Goal: Task Accomplishment & Management: Use online tool/utility

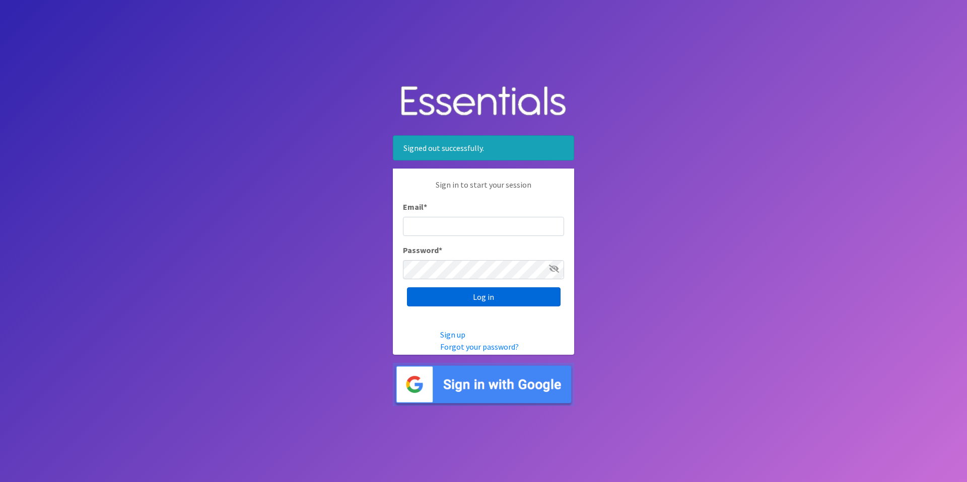
type input "[EMAIL_ADDRESS][DOMAIN_NAME]"
click at [478, 296] on input "Log in" at bounding box center [484, 297] width 154 height 19
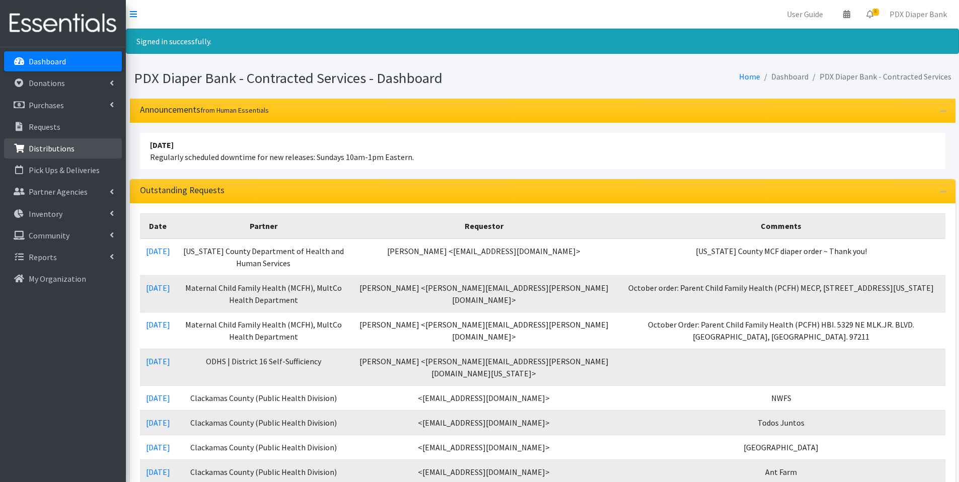
click at [53, 146] on p "Distributions" at bounding box center [52, 149] width 46 height 10
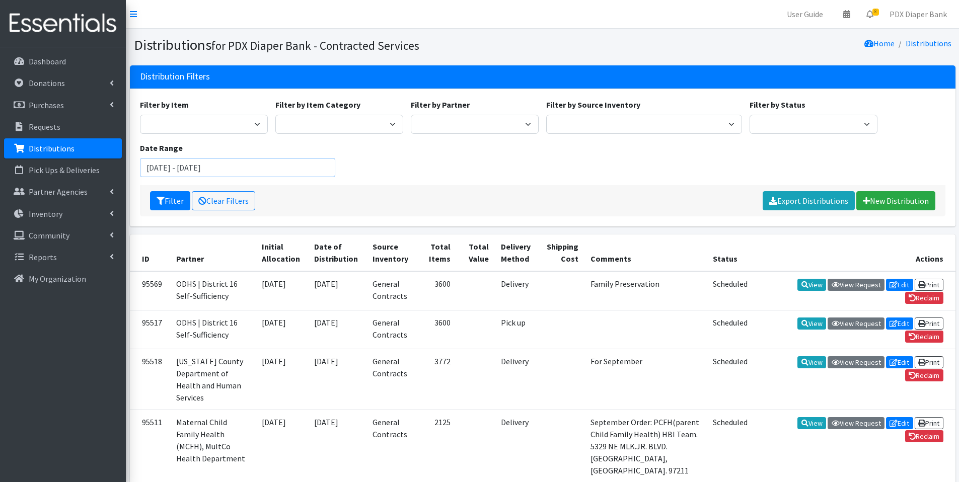
click at [258, 168] on input "[DATE] - [DATE]" at bounding box center [238, 167] width 196 height 19
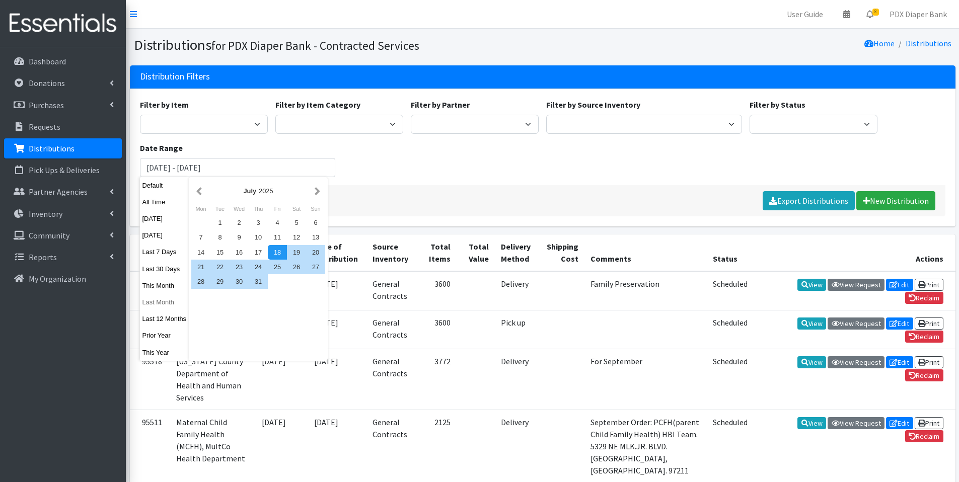
click at [162, 302] on button "Last Month" at bounding box center [164, 302] width 49 height 15
type input "[DATE] - [DATE]"
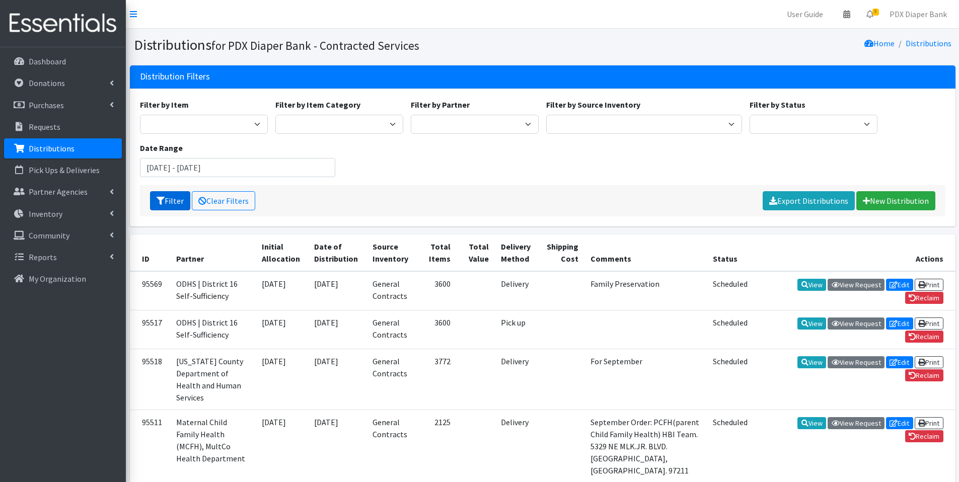
click at [172, 204] on button "Filter" at bounding box center [170, 200] width 40 height 19
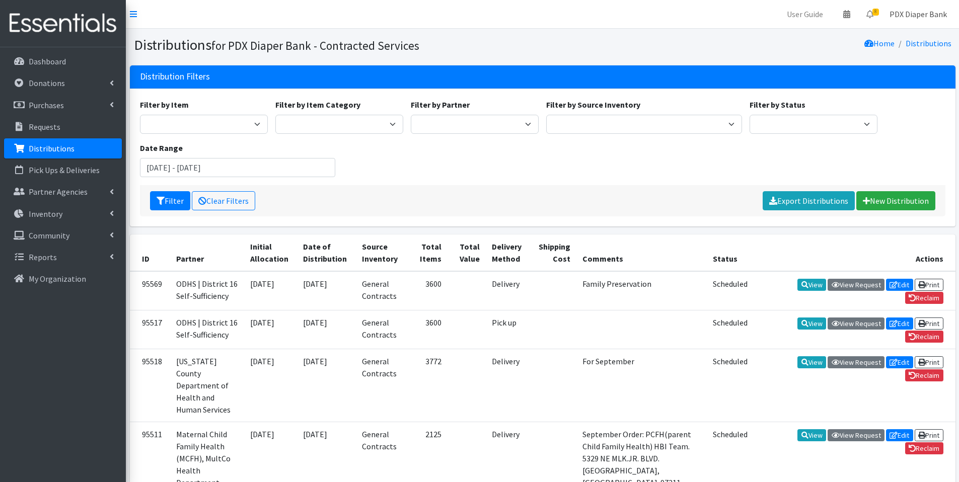
click at [911, 15] on link "PDX Diaper Bank" at bounding box center [919, 14] width 74 height 20
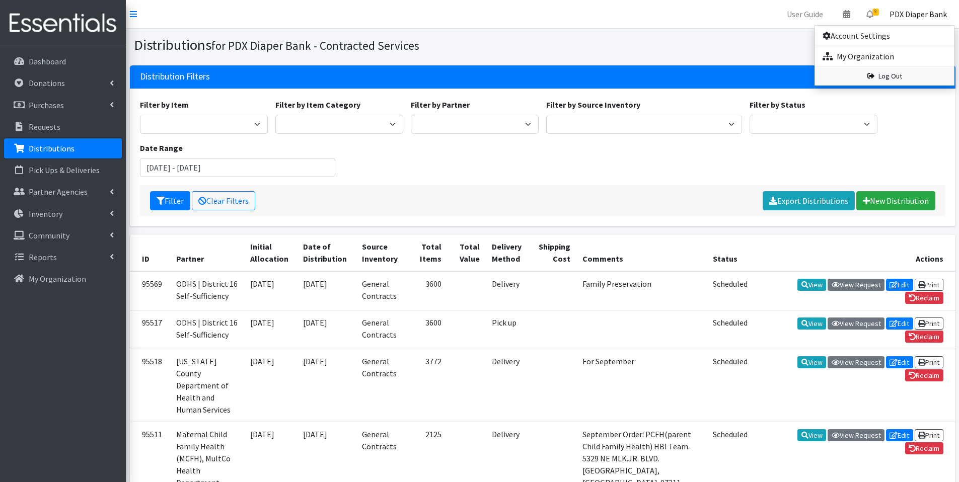
click at [890, 76] on link "Log Out" at bounding box center [885, 76] width 140 height 19
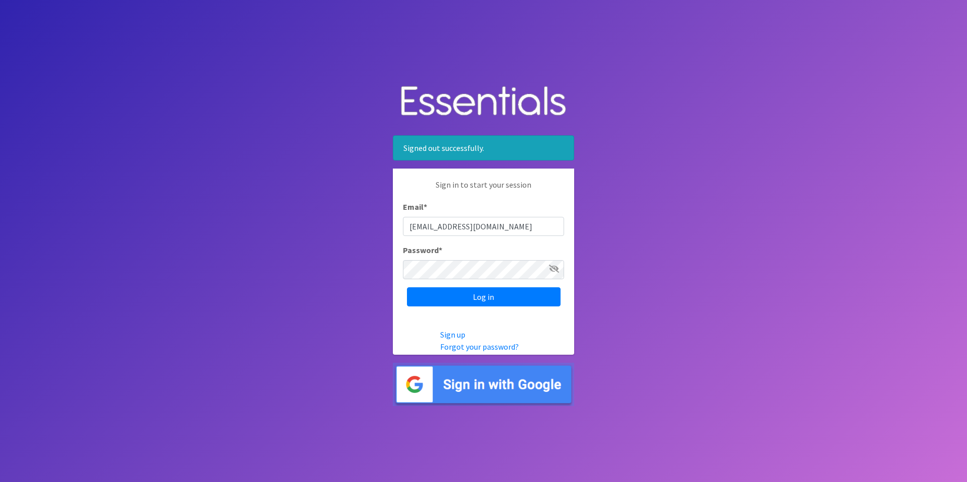
click at [526, 227] on input "pdxdiaperbank@pdxdiaperbank.org" at bounding box center [483, 226] width 161 height 19
type input "info@pdxdiaperbank.org"
click at [484, 252] on div "Password *" at bounding box center [483, 261] width 161 height 35
click at [477, 296] on input "Log in" at bounding box center [484, 297] width 154 height 19
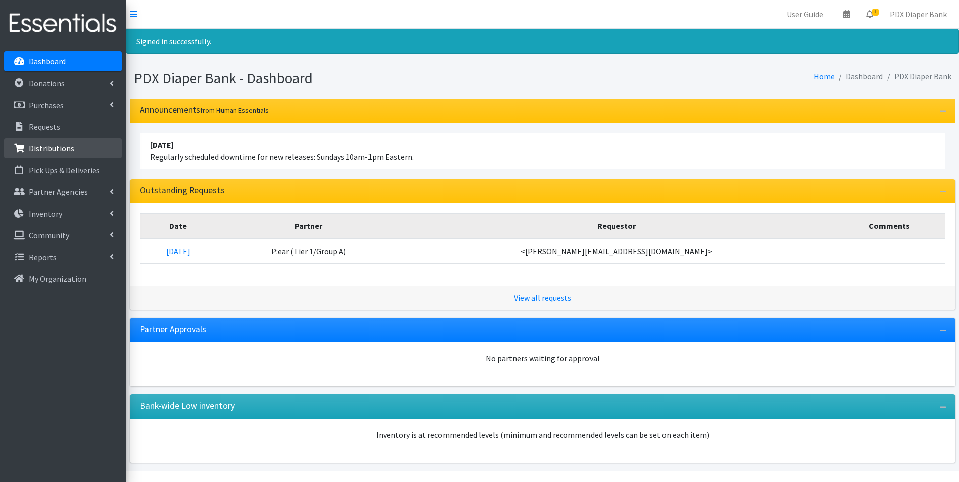
click at [46, 147] on p "Distributions" at bounding box center [52, 149] width 46 height 10
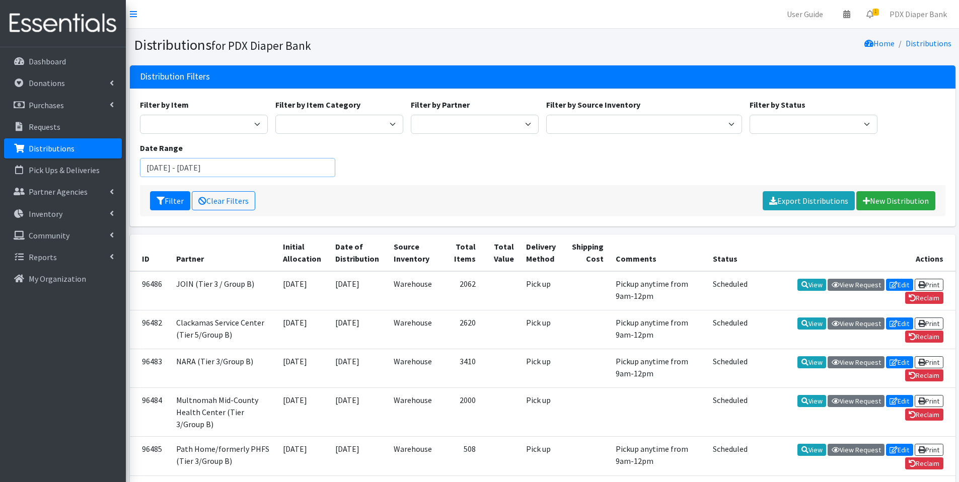
click at [258, 167] on input "July 18, 2025 - October 18, 2025" at bounding box center [238, 167] width 196 height 19
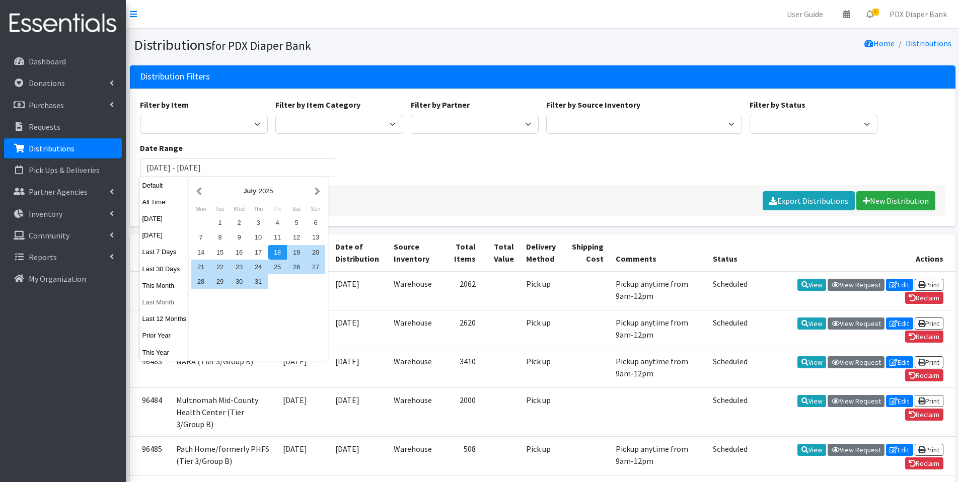
click at [157, 304] on button "Last Month" at bounding box center [164, 302] width 49 height 15
type input "August 1, 2025 - August 31, 2025"
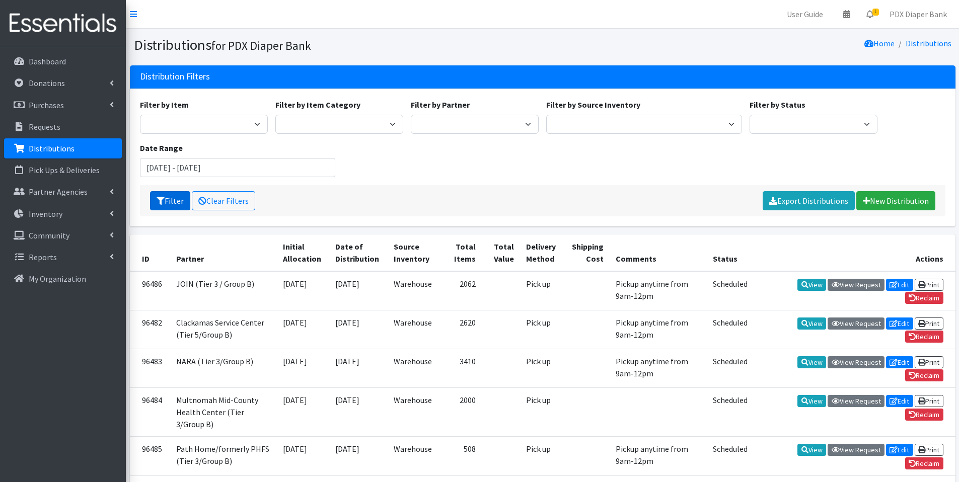
click at [173, 197] on button "Filter" at bounding box center [170, 200] width 40 height 19
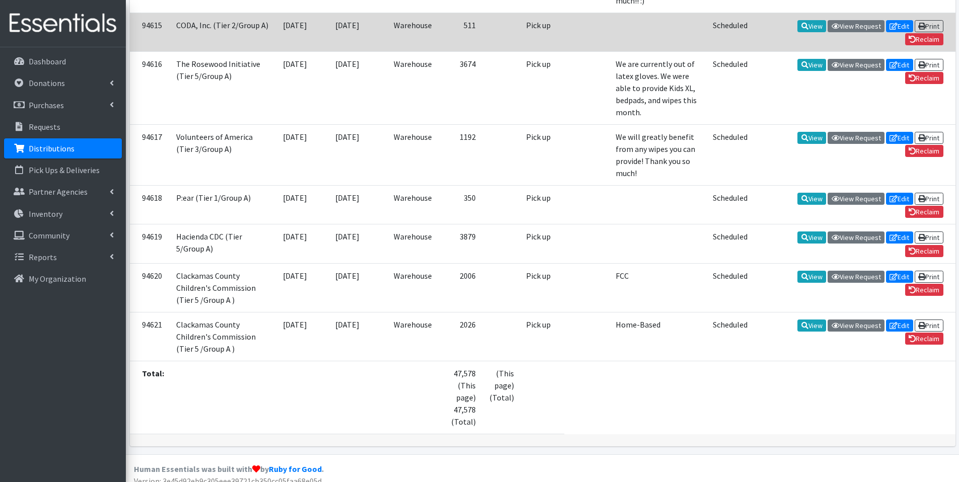
scroll to position [1043, 0]
